Goal: Task Accomplishment & Management: Manage account settings

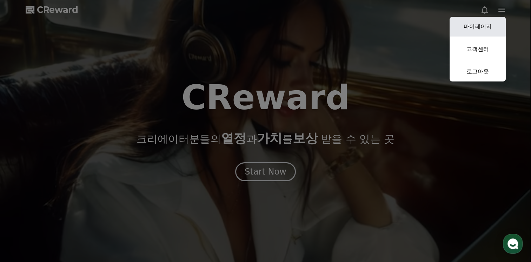
click at [485, 25] on link "마이페이지" at bounding box center [478, 27] width 56 height 20
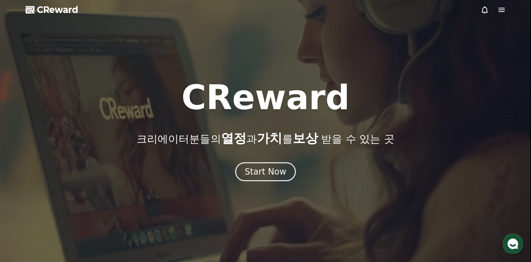
select select "**********"
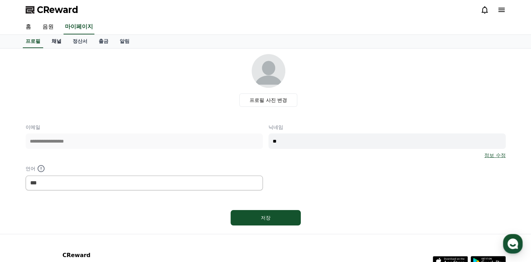
click at [55, 39] on link "채널" at bounding box center [56, 41] width 21 height 13
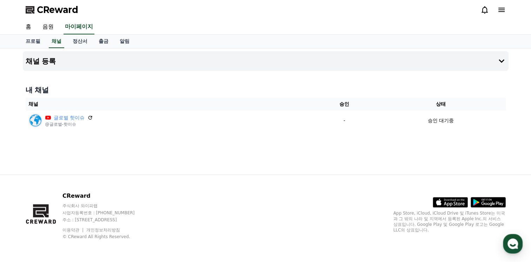
click at [504, 11] on icon at bounding box center [502, 10] width 8 height 8
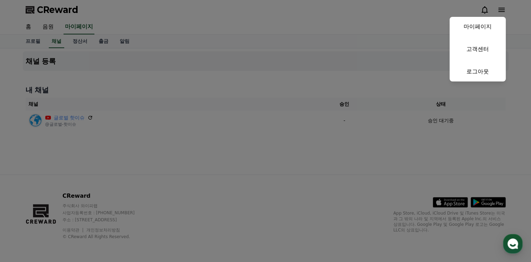
click at [514, 15] on button "close" at bounding box center [265, 131] width 531 height 262
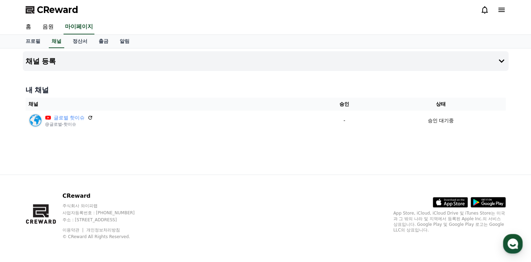
click at [499, 13] on icon at bounding box center [502, 10] width 8 height 8
